Goal: Check status: Check status

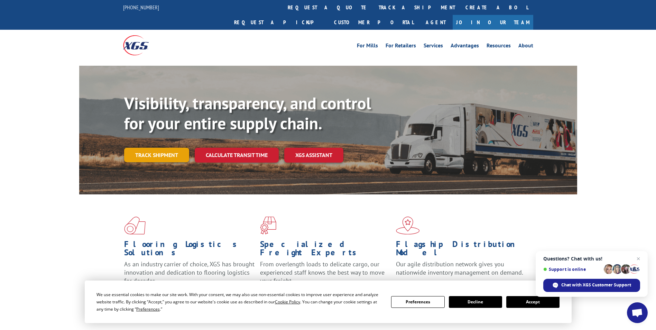
click at [154, 148] on link "Track shipment" at bounding box center [156, 155] width 65 height 15
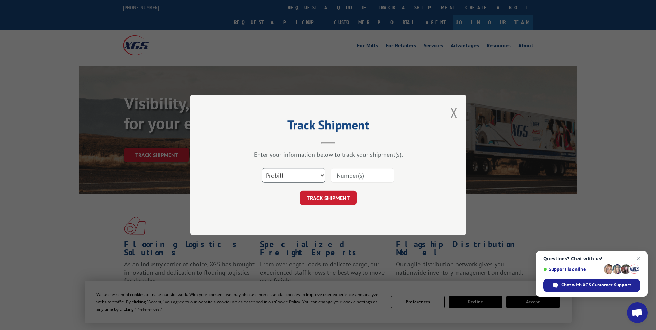
click at [288, 175] on select "Select category... Probill BOL PO" at bounding box center [294, 175] width 64 height 15
select select "bol"
click at [262, 168] on select "Select category... Probill BOL PO" at bounding box center [294, 175] width 64 height 15
click at [341, 175] on input at bounding box center [363, 175] width 64 height 15
type input "7063246"
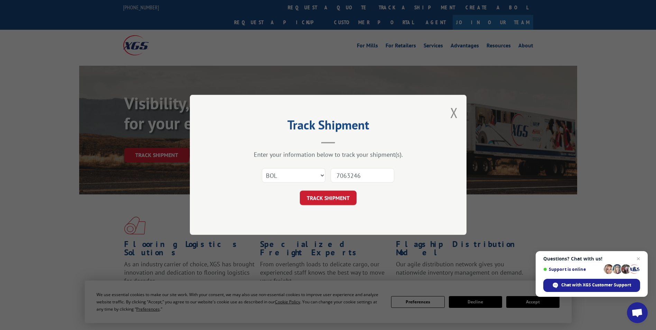
click button "TRACK SHIPMENT" at bounding box center [328, 198] width 57 height 15
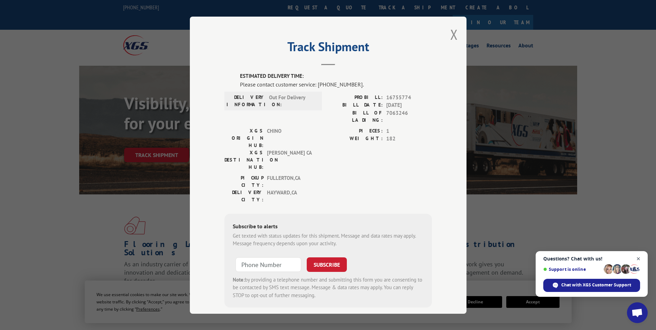
click at [636, 258] on span "Close chat" at bounding box center [638, 259] width 9 height 9
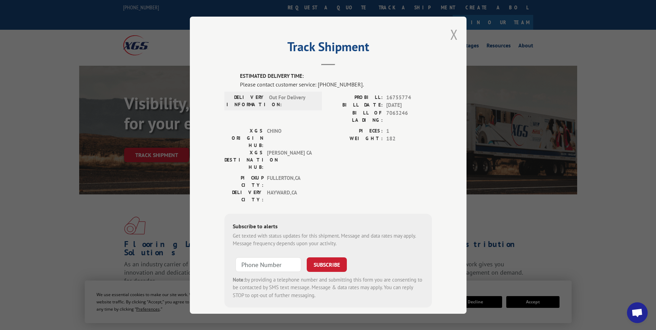
click at [451, 34] on button "Close modal" at bounding box center [454, 34] width 8 height 18
